Goal: Information Seeking & Learning: Learn about a topic

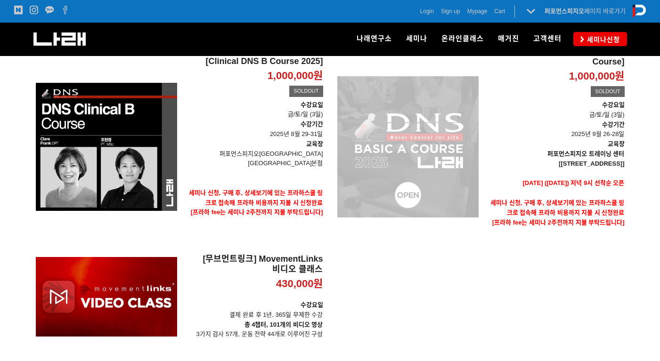
scroll to position [188, 0]
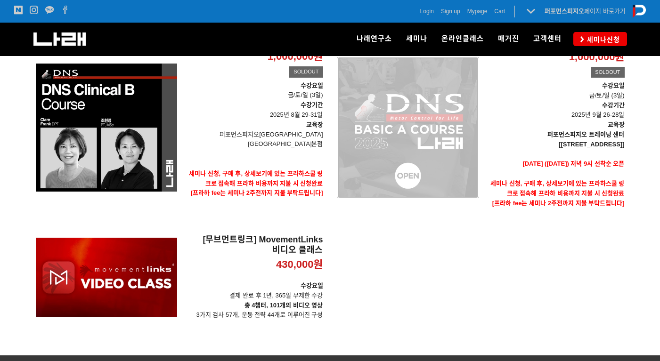
click at [387, 151] on div "[DNS 2025 - CLINICAL Basic A Course] 1,000,000원 TIME SALE SOLDOUT" at bounding box center [407, 127] width 141 height 201
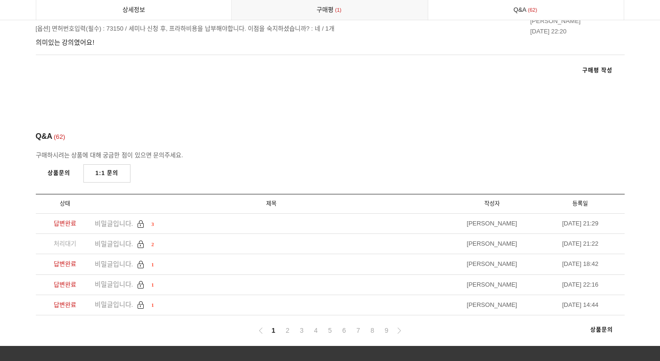
scroll to position [5291, 0]
click at [281, 325] on ul "1 2 3 4 5 6 7 8 9" at bounding box center [330, 331] width 150 height 12
click at [287, 325] on link "2" at bounding box center [287, 330] width 11 height 11
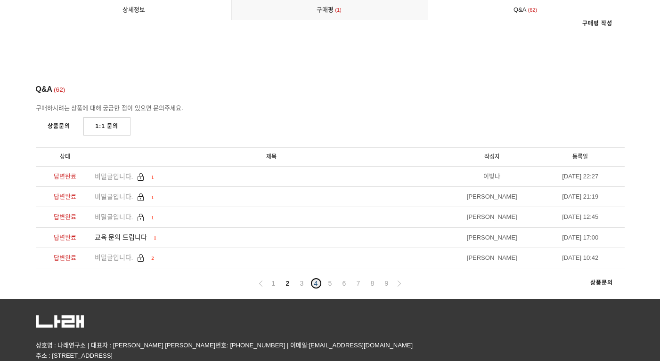
click at [313, 278] on link "4" at bounding box center [315, 283] width 11 height 11
click at [341, 278] on link "6" at bounding box center [344, 283] width 11 height 11
click at [365, 278] on ul "1 2 3 4 5 6 7 8 9" at bounding box center [330, 284] width 150 height 12
click at [379, 278] on ul "1 2 3 4 5 6 7 8 9" at bounding box center [330, 284] width 150 height 12
click at [392, 278] on link "9" at bounding box center [386, 283] width 11 height 11
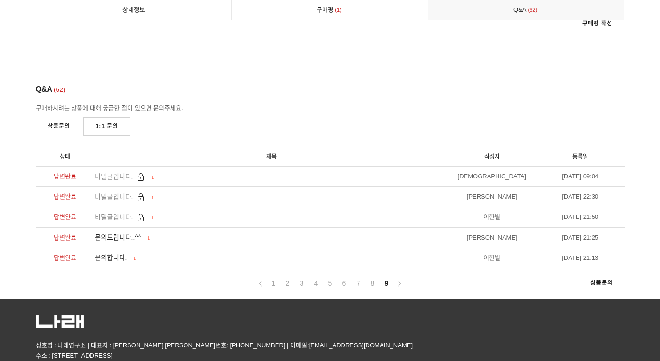
click at [405, 268] on nav "1 2 3 4 5 6 7 8 9 상품문의" at bounding box center [330, 283] width 589 height 31
click at [399, 281] on icon at bounding box center [399, 284] width 6 height 6
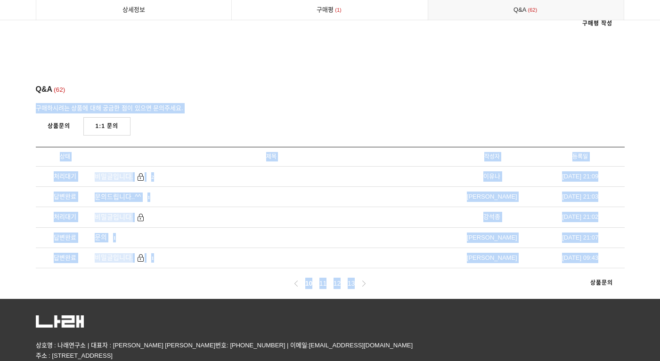
click at [397, 268] on nav "10 11 12 13 상품문의" at bounding box center [330, 283] width 589 height 31
click at [352, 278] on link "13" at bounding box center [351, 283] width 11 height 11
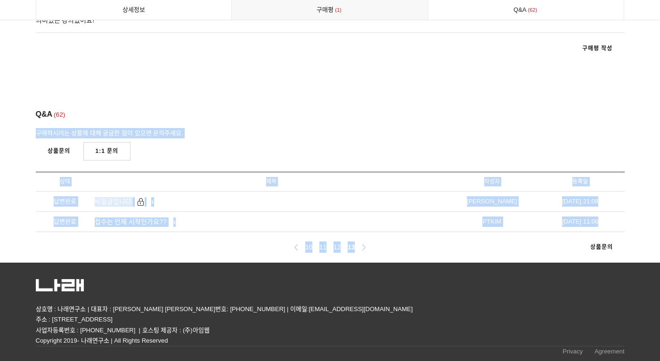
scroll to position [5277, 0]
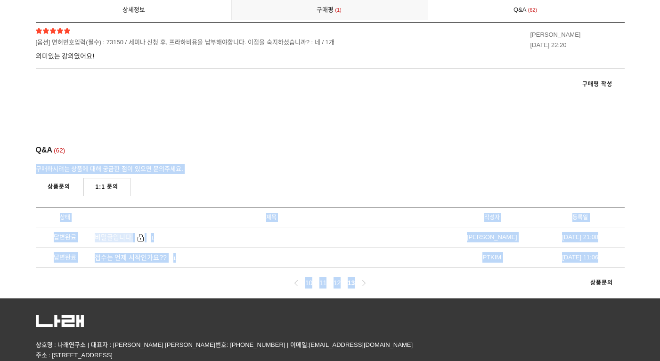
click at [330, 277] on ul "10 11 12 13" at bounding box center [330, 283] width 79 height 12
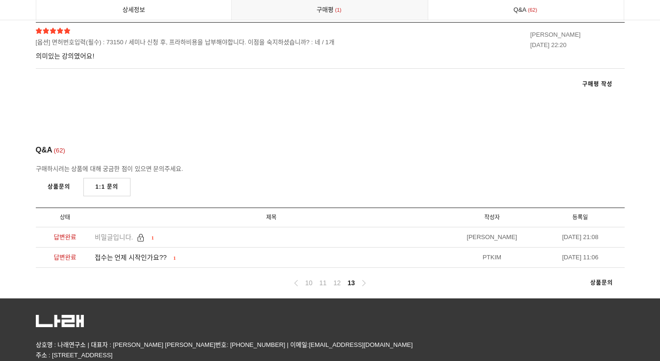
click at [331, 277] on ul "10 11 12 13" at bounding box center [330, 283] width 79 height 12
click at [334, 277] on link "12" at bounding box center [337, 282] width 11 height 11
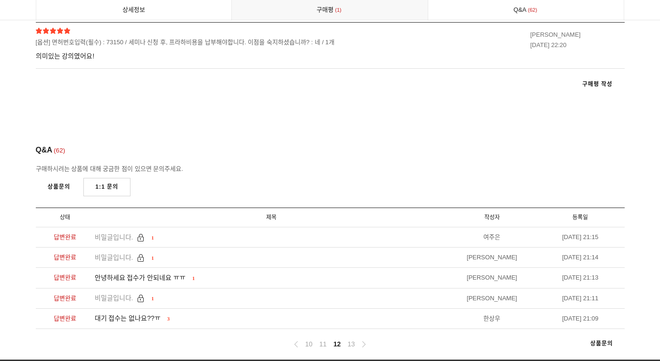
scroll to position [5338, 0]
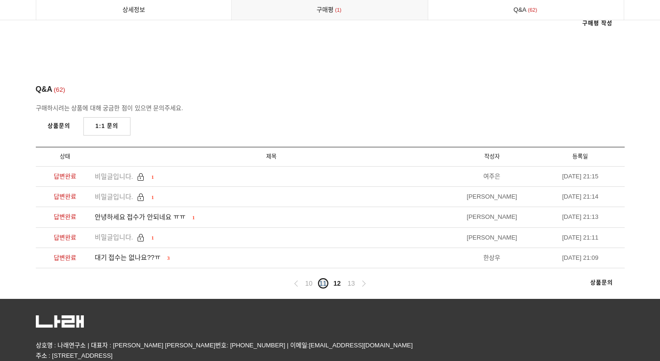
click at [323, 278] on link "11" at bounding box center [322, 283] width 11 height 11
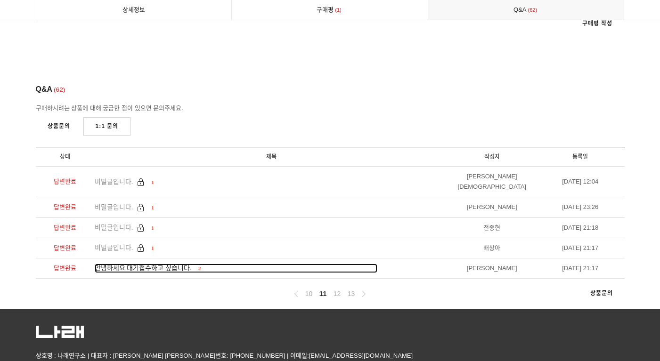
click at [173, 264] on span "안녕하세요 대기접수하고 싶습니다." at bounding box center [143, 268] width 97 height 8
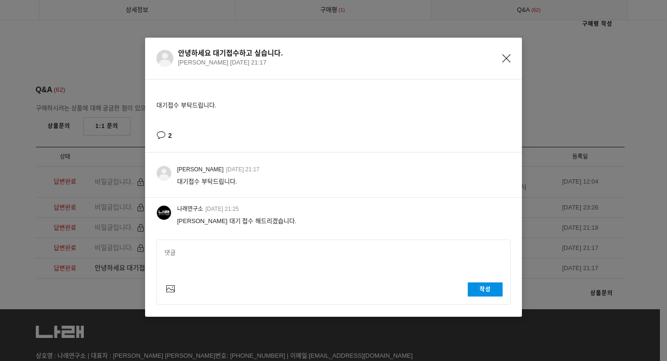
click at [504, 54] on button "Close" at bounding box center [506, 57] width 8 height 10
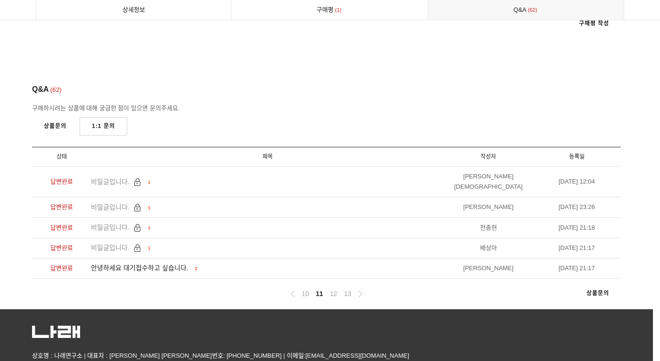
click at [314, 288] on ul "10 11 12 13" at bounding box center [326, 294] width 79 height 12
click at [306, 288] on link "10" at bounding box center [305, 293] width 11 height 11
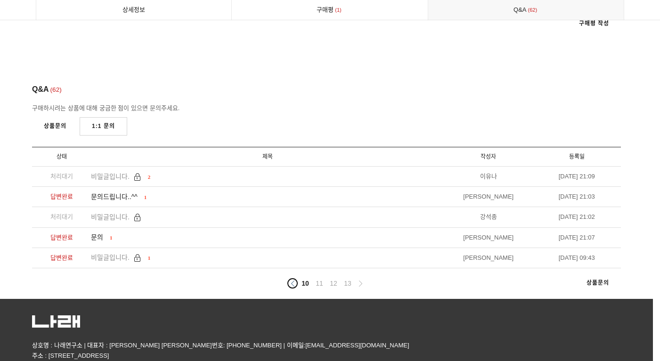
click at [290, 281] on icon at bounding box center [293, 284] width 6 height 6
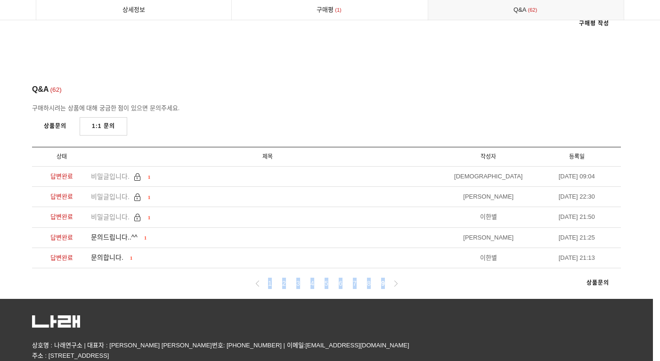
click at [290, 278] on ul "1 2 3 4 5 6 7 8 9" at bounding box center [326, 284] width 150 height 12
click at [258, 281] on icon at bounding box center [257, 284] width 6 height 6
drag, startPoint x: 258, startPoint y: 250, endPoint x: 264, endPoint y: 247, distance: 7.0
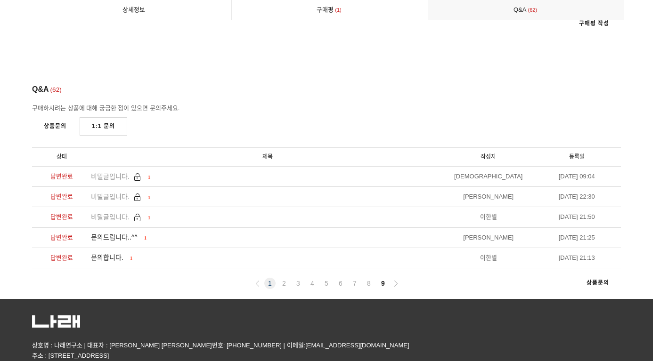
click at [264, 278] on ul "1 2 3 4 5 6 7 8 9" at bounding box center [326, 284] width 150 height 12
click at [269, 278] on link "1" at bounding box center [269, 283] width 11 height 11
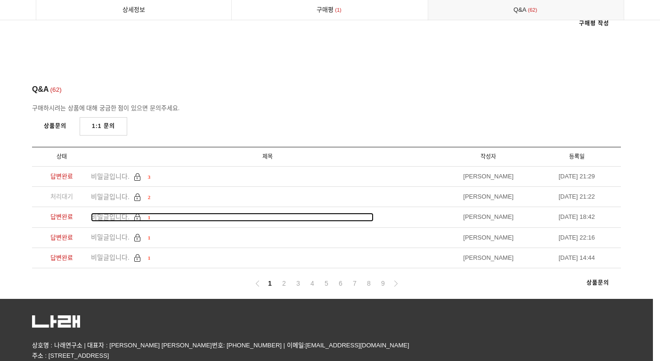
click at [113, 213] on span "비밀글입니다." at bounding box center [110, 217] width 39 height 8
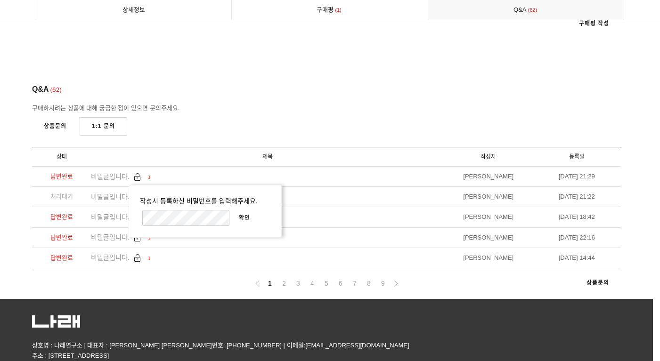
type input "oss1189@naver.com"
click at [113, 213] on span "비밀글입니다." at bounding box center [110, 217] width 39 height 8
click at [114, 228] on li "비밀글입니다. 1" at bounding box center [267, 238] width 353 height 20
click at [283, 278] on link "2" at bounding box center [283, 283] width 11 height 11
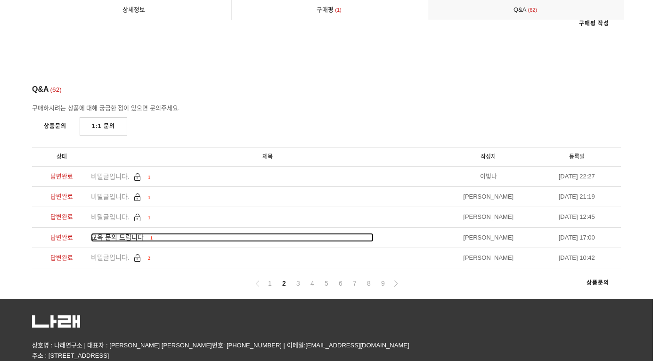
click at [122, 234] on span "교육 문의 드립니다" at bounding box center [117, 238] width 53 height 8
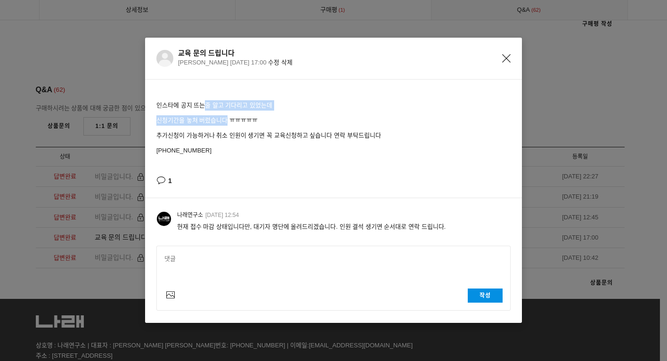
drag, startPoint x: 204, startPoint y: 93, endPoint x: 223, endPoint y: 125, distance: 37.2
click at [223, 125] on div "인스타에 공지 뜨는줄 알고 기다리고 있었는데 신청기간을 놓쳐 버렸습니다 ㅠㅠㅠㅠㅠ 추가신청이 가능하거나 취소 인원이 생기면 꼭 교육신청하고 싶…" at bounding box center [333, 139] width 377 height 118
click at [223, 125] on p "신청기간을 놓쳐 버렸습니다 ㅠㅠㅠㅠㅠ" at bounding box center [333, 120] width 354 height 10
click at [248, 147] on p "010-2731-8605" at bounding box center [333, 151] width 354 height 10
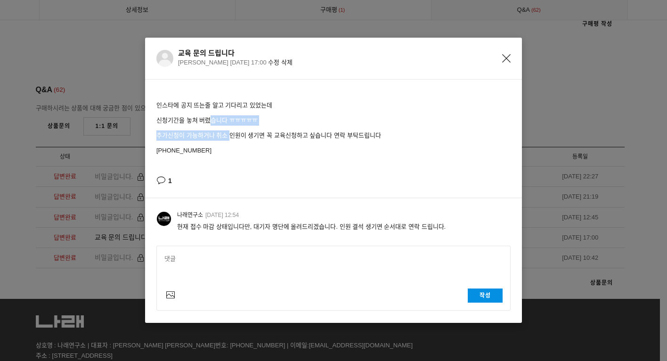
drag, startPoint x: 205, startPoint y: 114, endPoint x: 227, endPoint y: 138, distance: 32.3
click at [227, 137] on div "인스타에 공지 뜨는줄 알고 기다리고 있었는데 신청기간을 놓쳐 버렸습니다 ㅠㅠㅠㅠㅠ 추가신청이 가능하거나 취소 인원이 생기면 꼭 교육신청하고 싶…" at bounding box center [333, 128] width 354 height 56
click at [248, 149] on p "010-2731-8605" at bounding box center [333, 151] width 354 height 10
click at [502, 60] on icon "Close" at bounding box center [506, 58] width 8 height 8
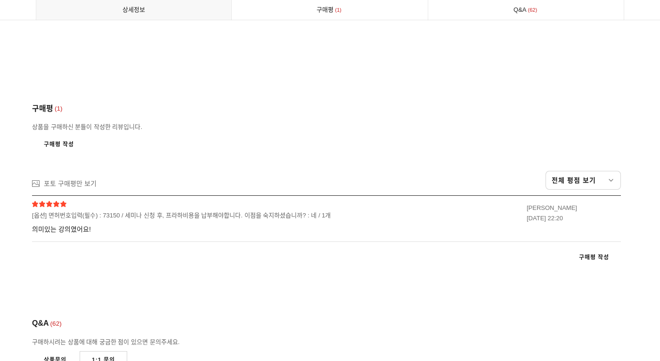
scroll to position [5102, 0]
